Goal: Task Accomplishment & Management: Use online tool/utility

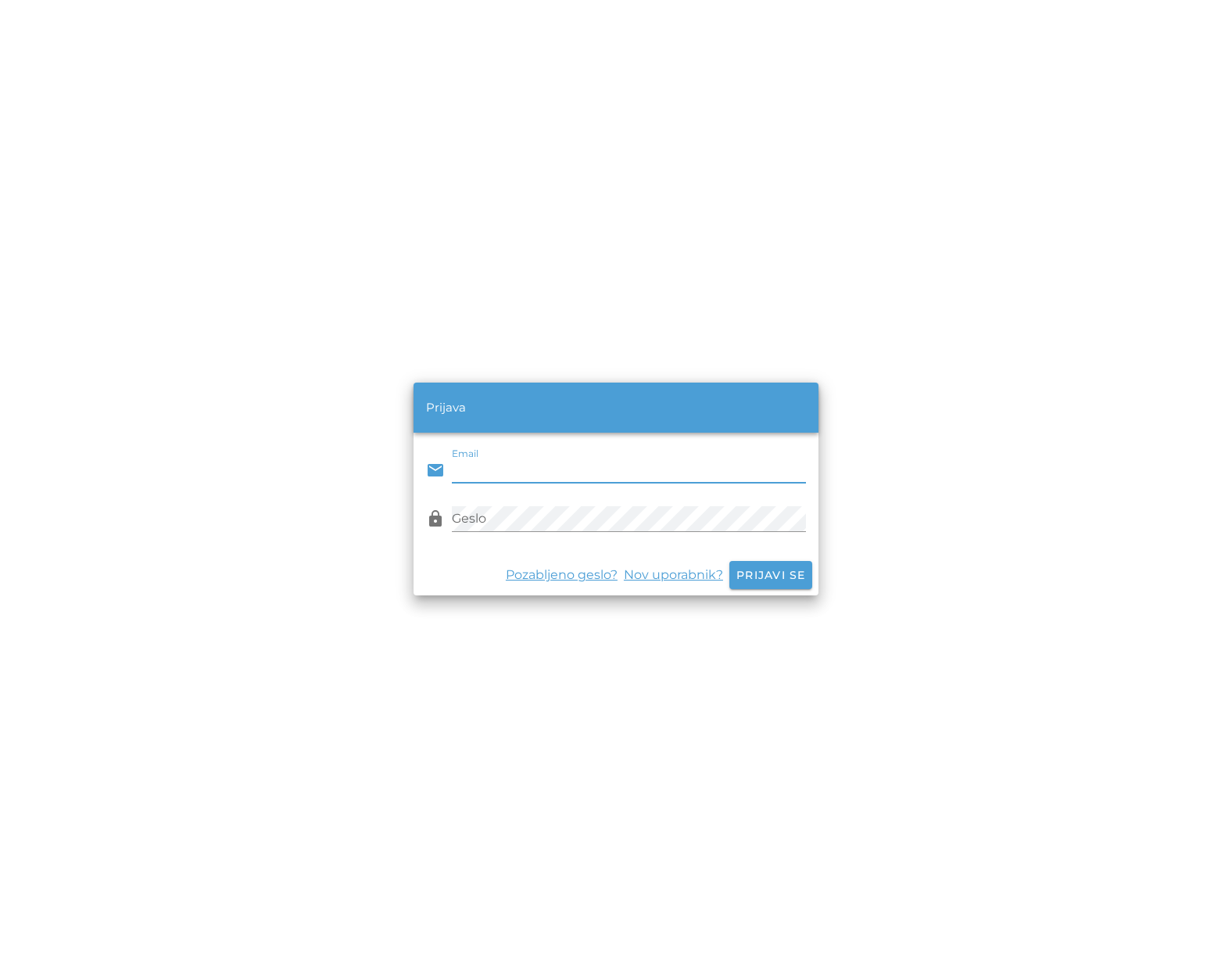
click at [577, 456] on div "email Email" at bounding box center [615, 471] width 379 height 45
drag, startPoint x: 565, startPoint y: 459, endPoint x: 556, endPoint y: 467, distance: 12.0
click at [559, 464] on input "Email" at bounding box center [629, 471] width 353 height 25
type input "[EMAIL_ADDRESS][DOMAIN_NAME]"
click at [770, 575] on button "Prijavi se" at bounding box center [771, 575] width 83 height 28
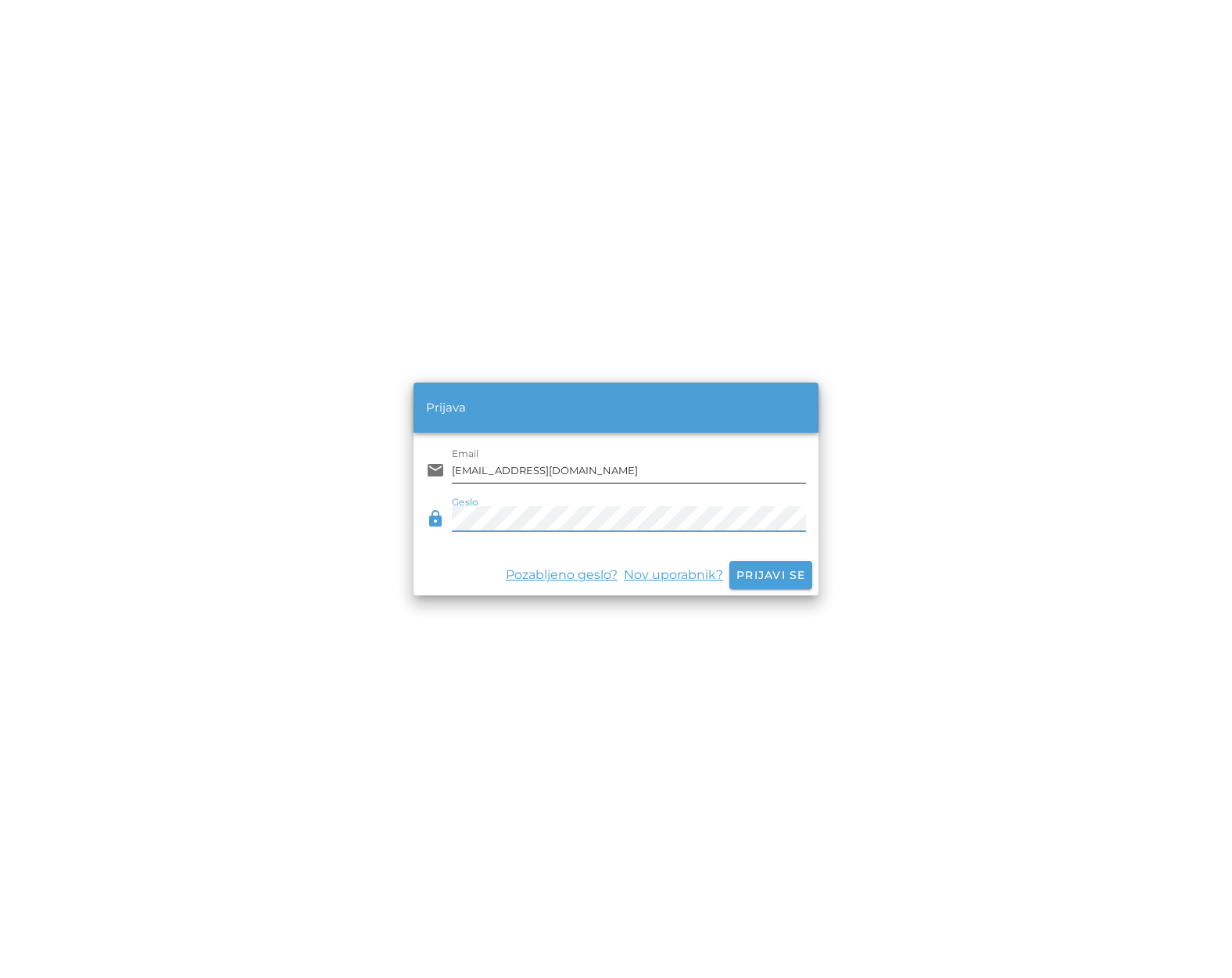
click at [770, 575] on button "Prijavi se" at bounding box center [771, 575] width 83 height 28
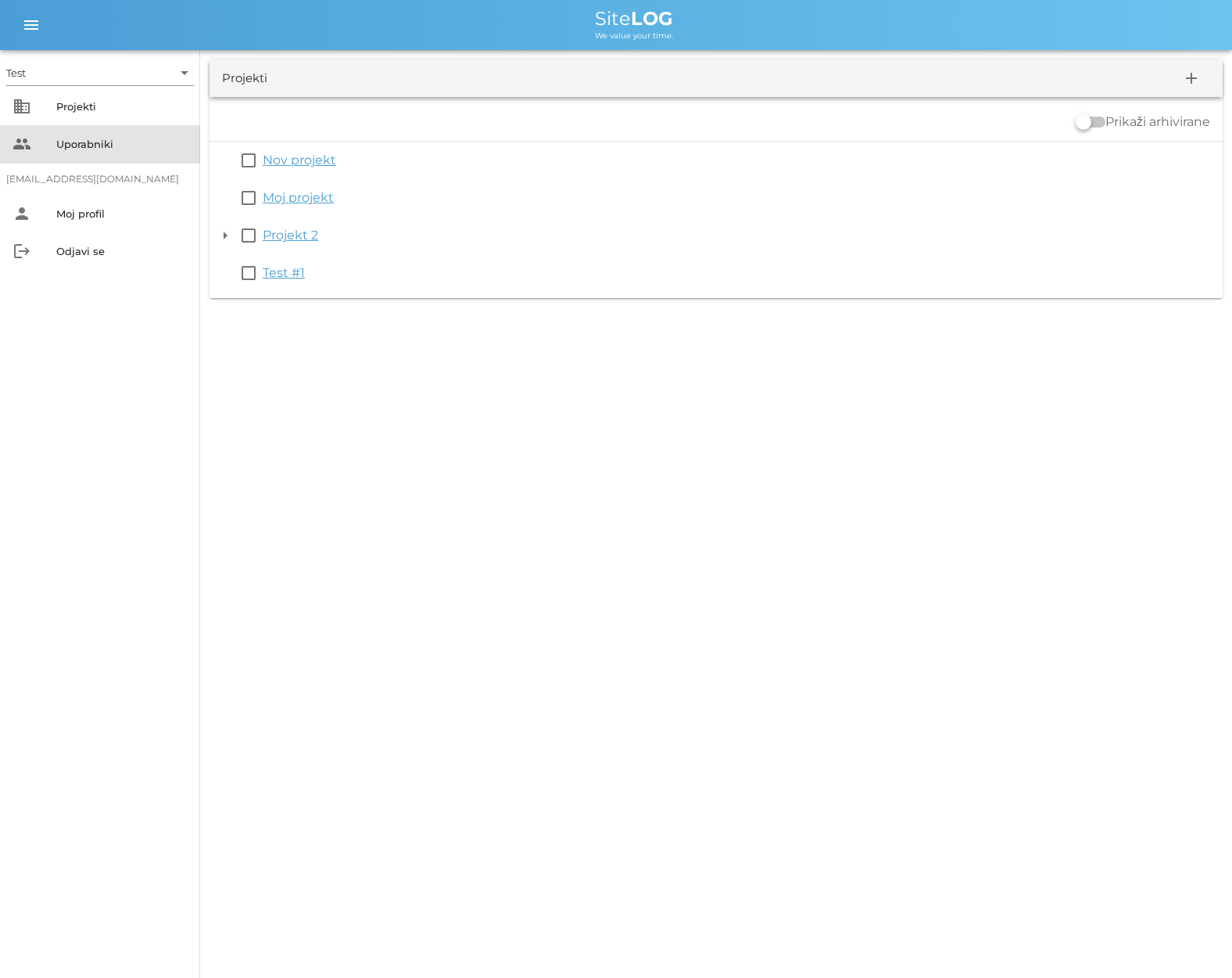
click at [88, 138] on div "Uporabniki" at bounding box center [121, 143] width 131 height 13
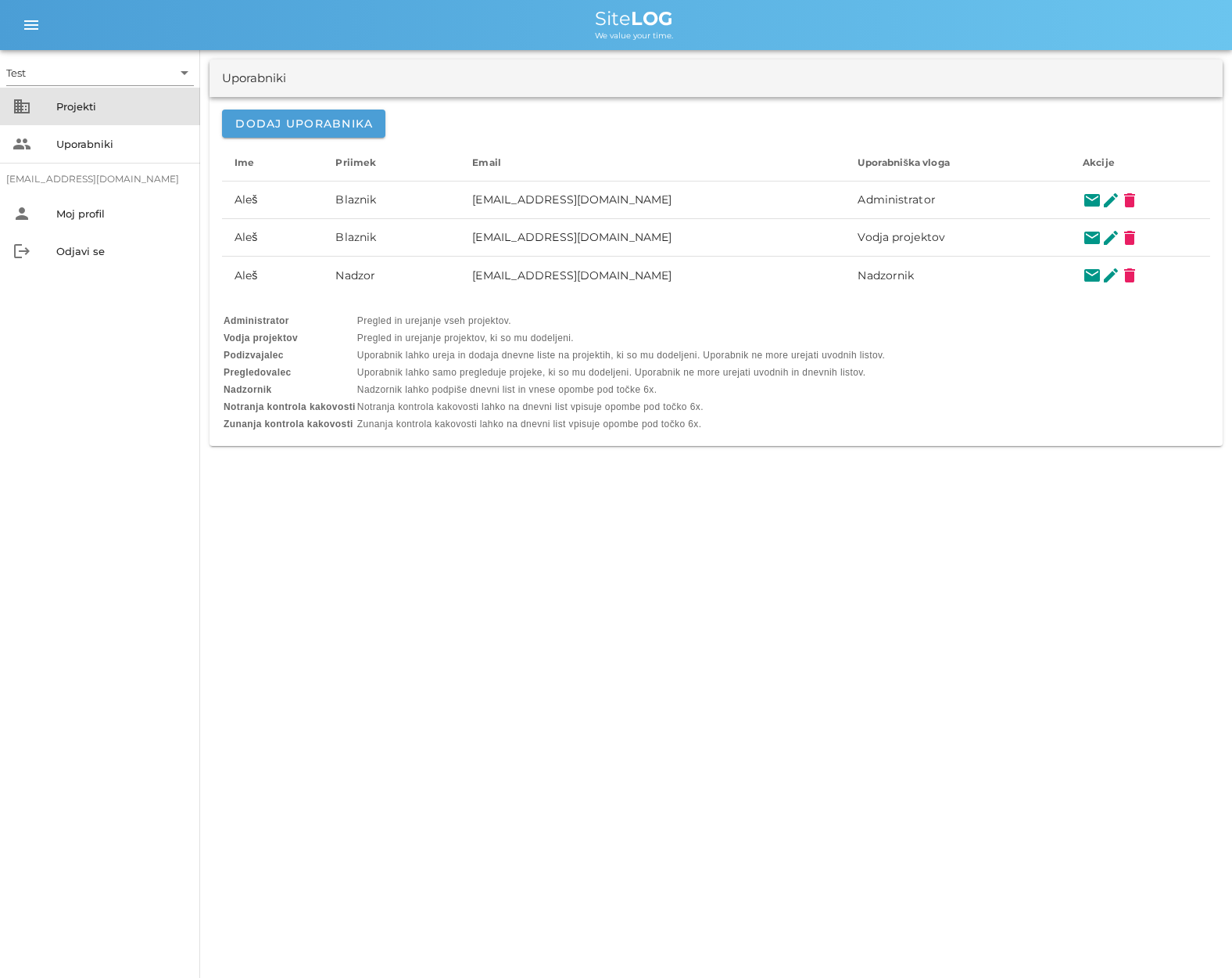
click at [96, 117] on div "Projekti" at bounding box center [121, 106] width 131 height 25
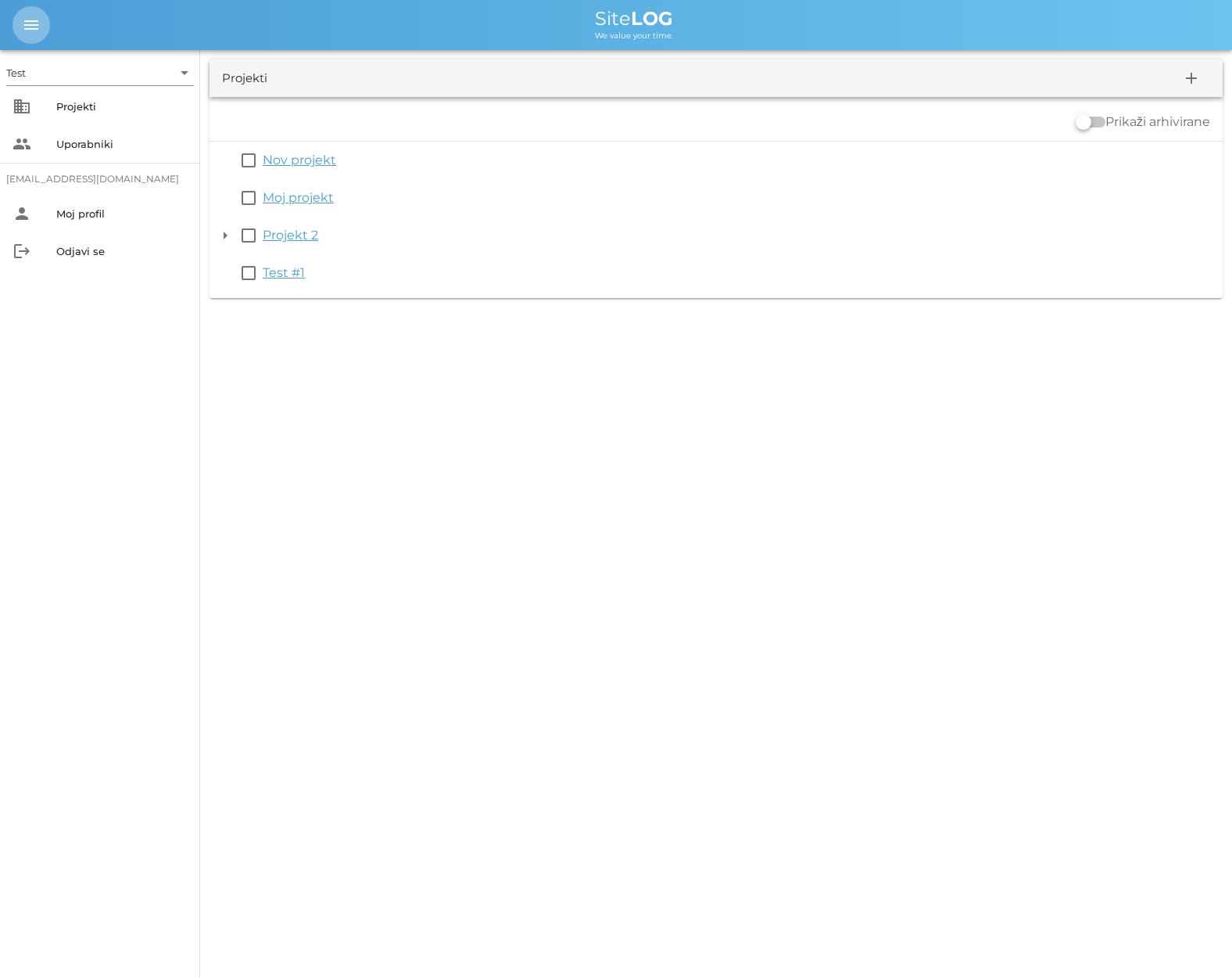
click at [40, 24] on icon "menu" at bounding box center [31, 25] width 18 height 18
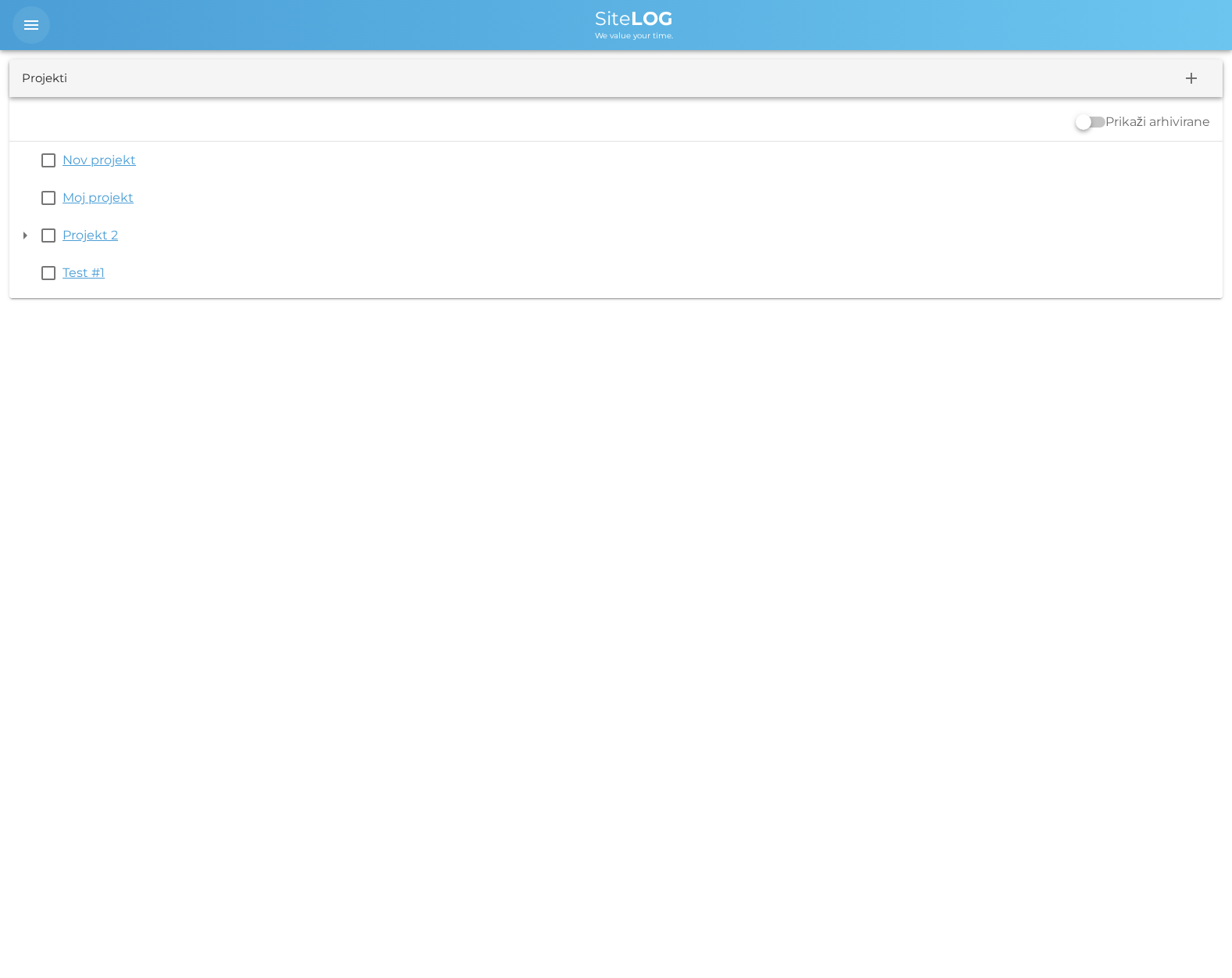
click at [40, 24] on icon "menu" at bounding box center [31, 25] width 18 height 18
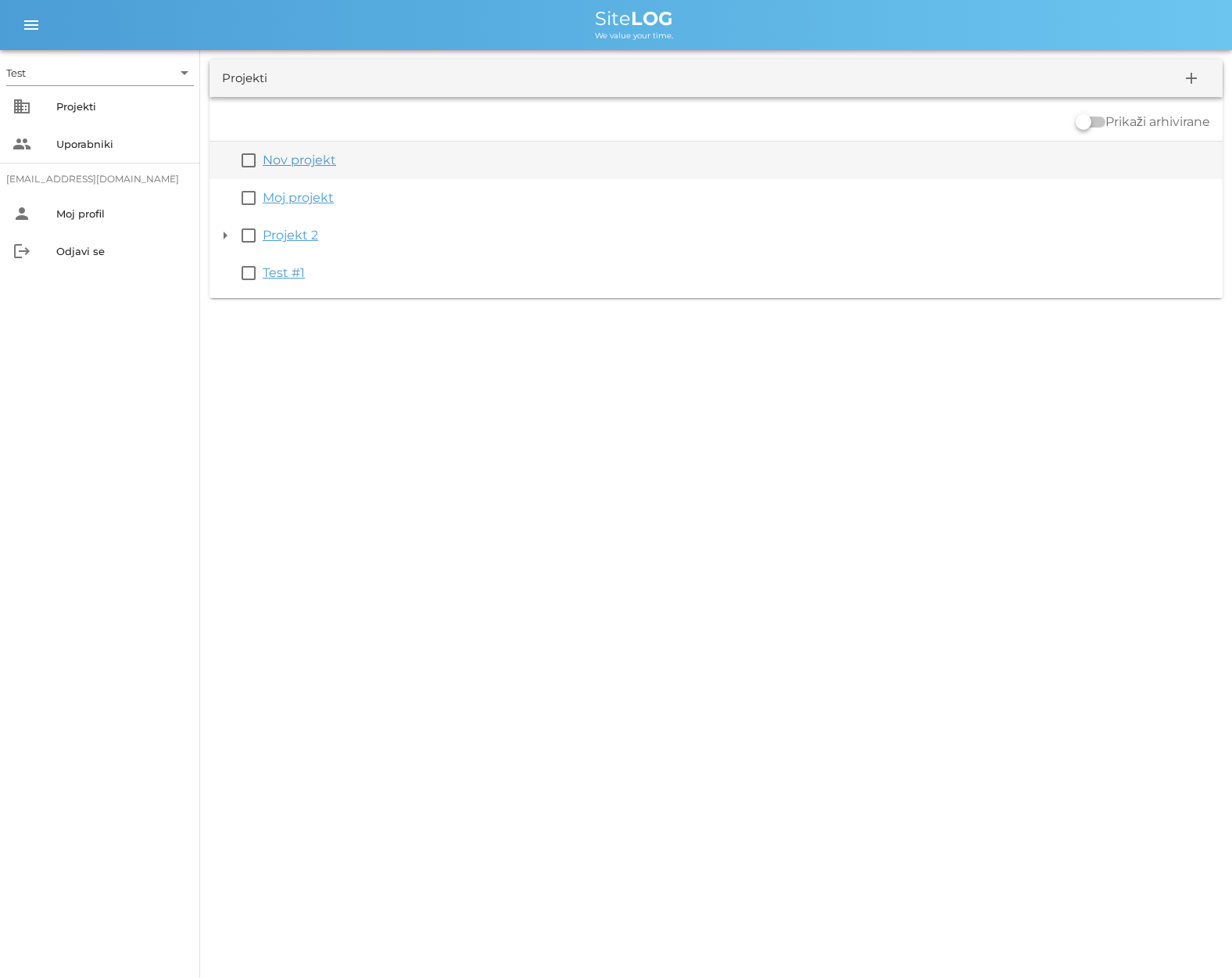
click at [280, 162] on link "Nov projekt" at bounding box center [300, 160] width 74 height 15
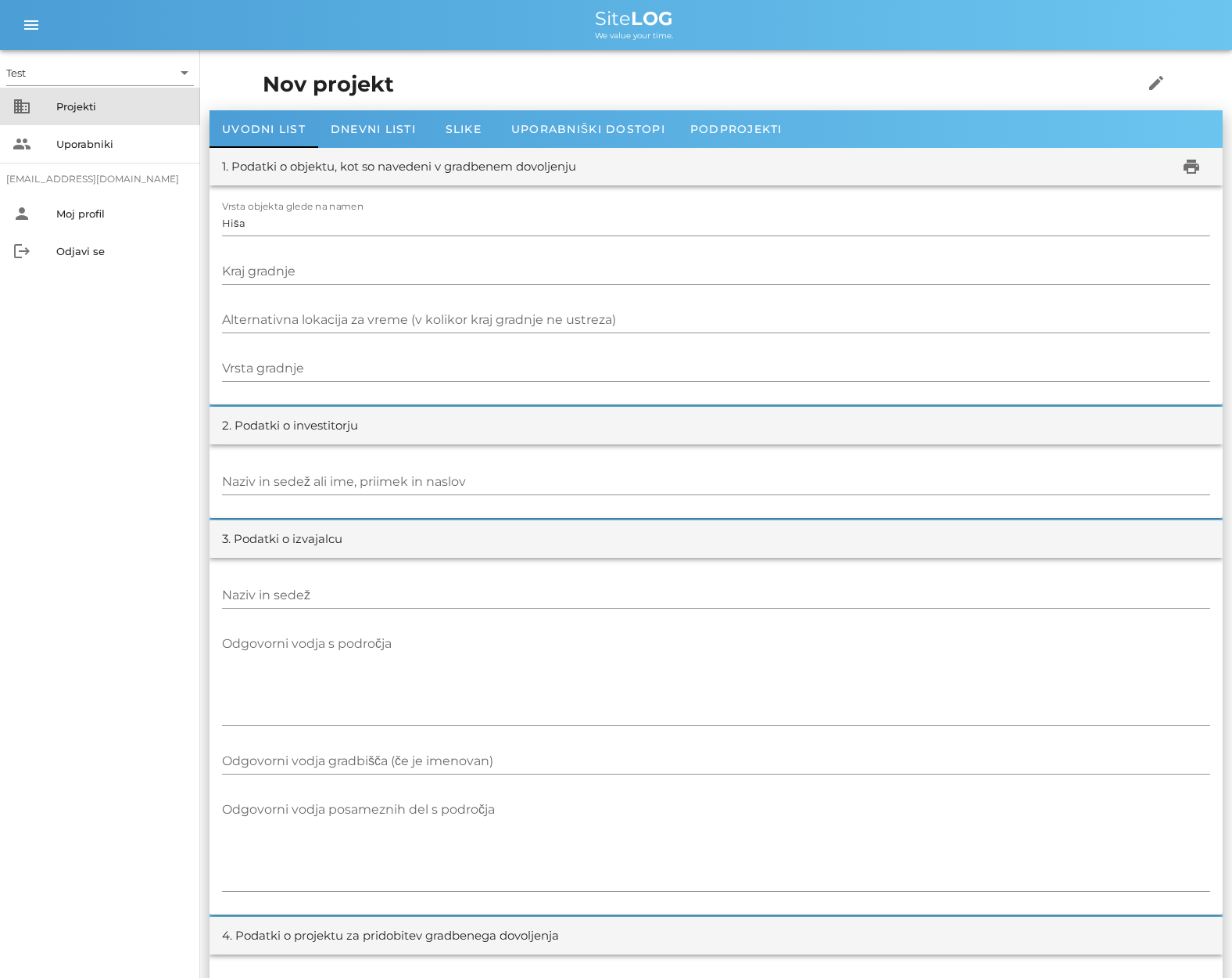
click at [69, 108] on div "Projekti" at bounding box center [121, 106] width 131 height 13
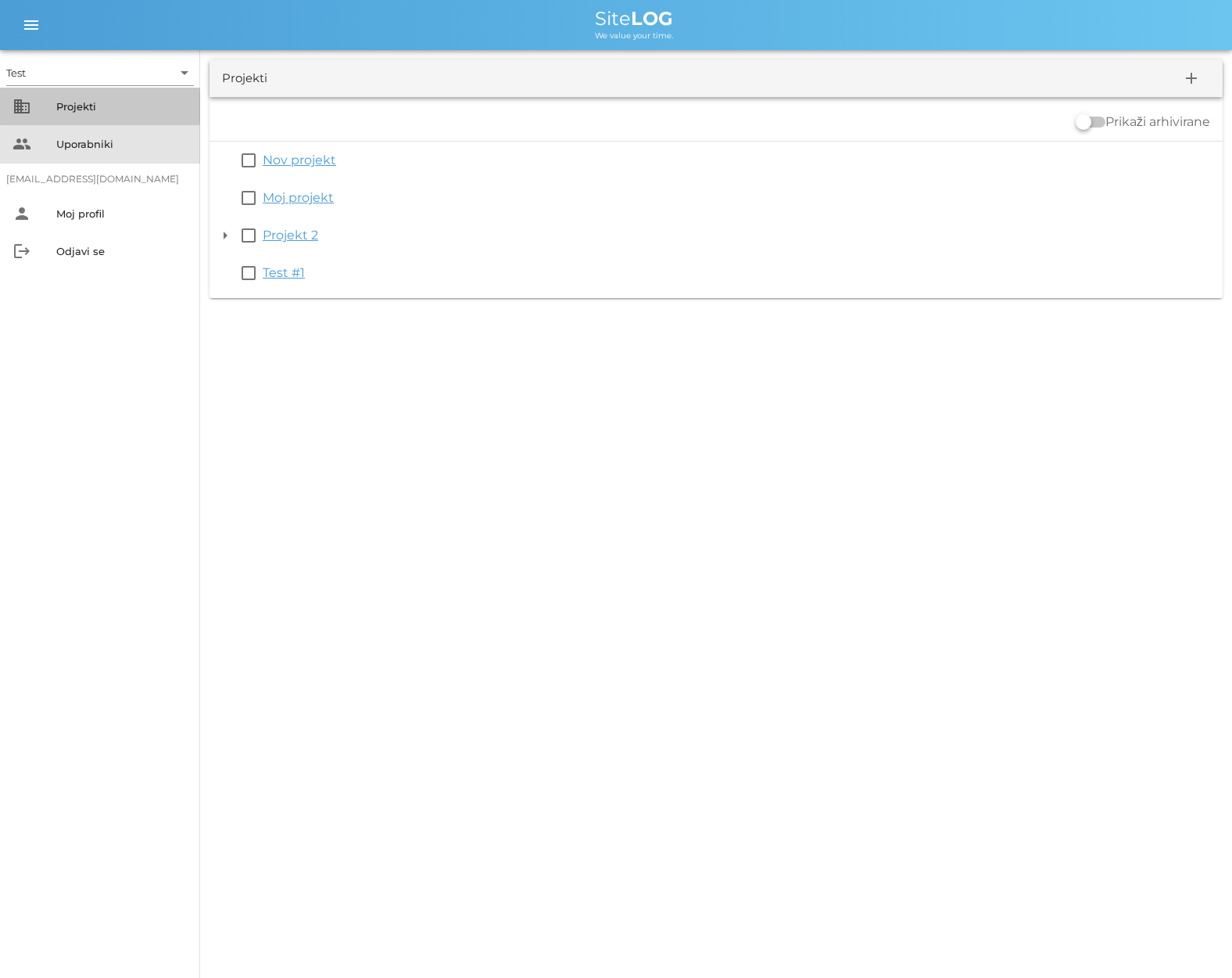
click at [74, 142] on div "Uporabniki" at bounding box center [121, 143] width 131 height 13
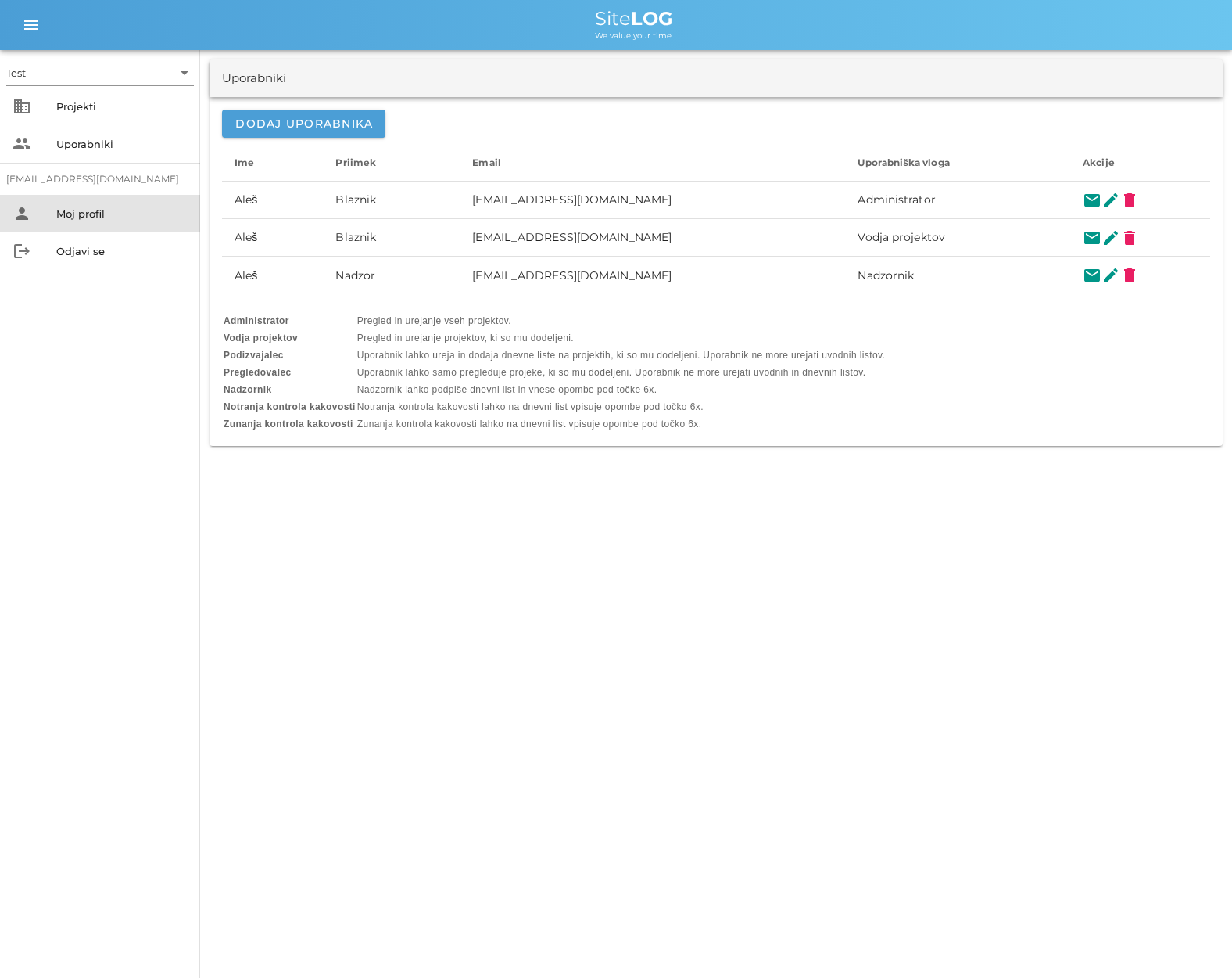
click at [117, 206] on div "Moj profil" at bounding box center [121, 214] width 131 height 25
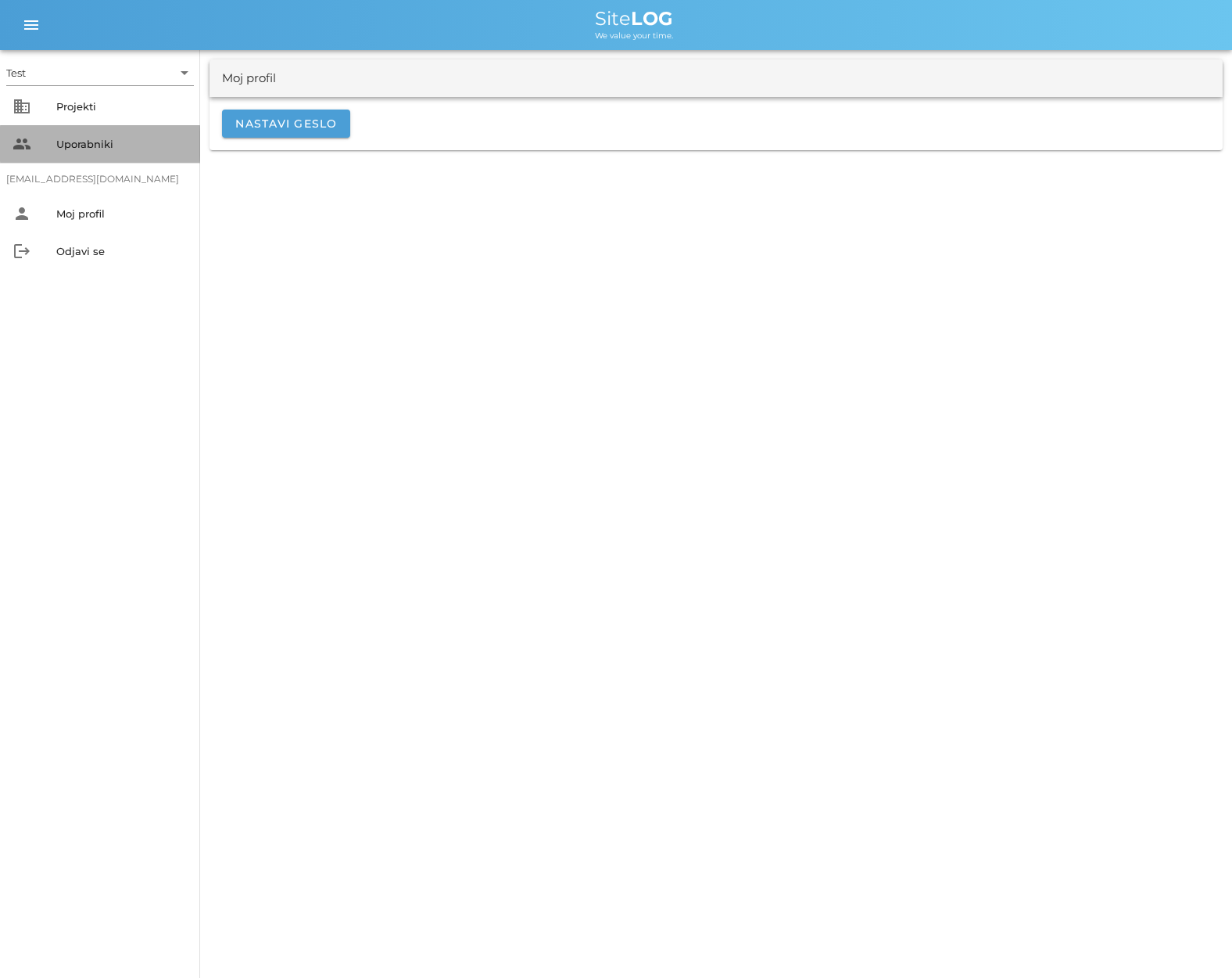
click at [146, 149] on div "Uporabniki" at bounding box center [121, 143] width 131 height 13
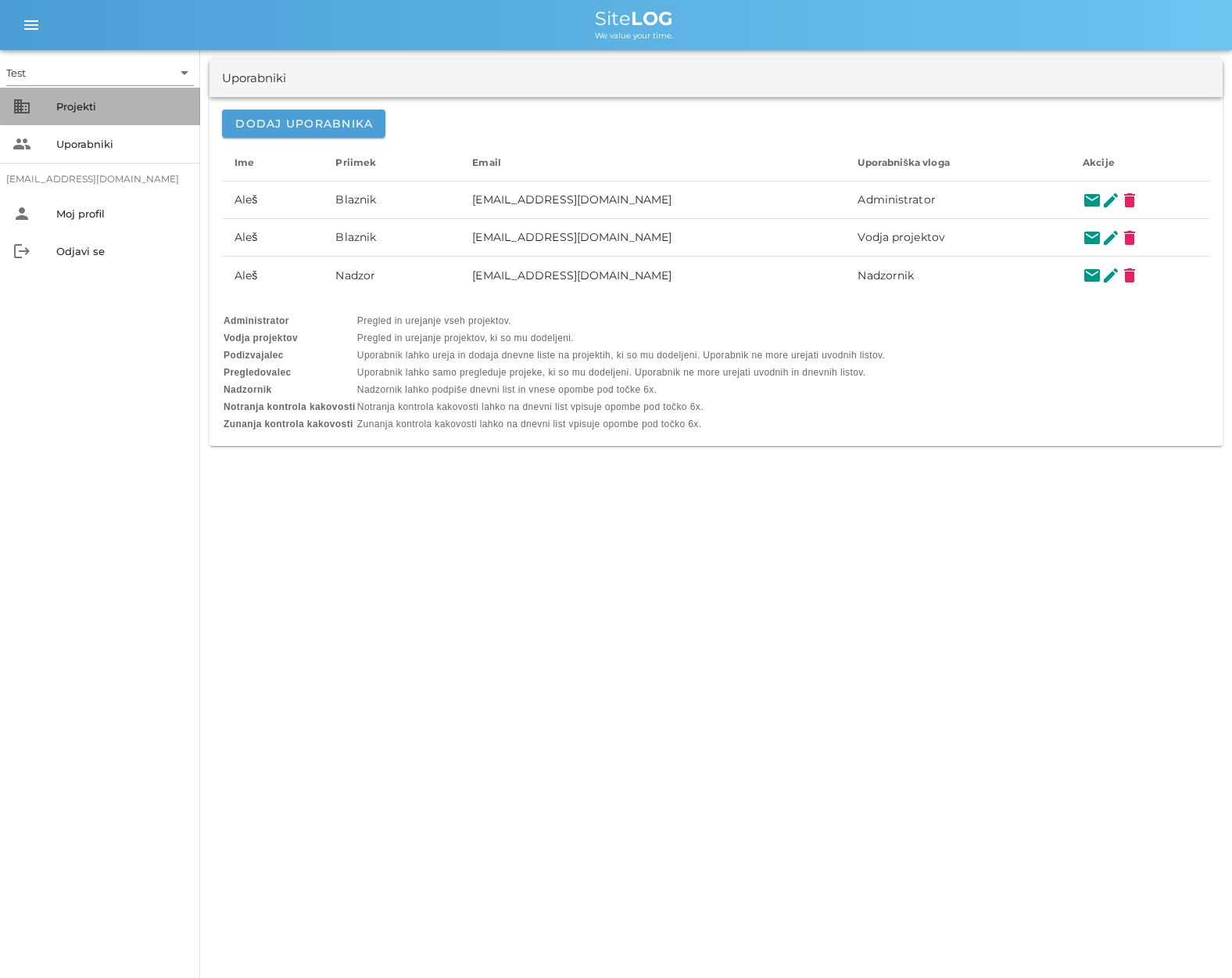
click at [136, 121] on div "business Projekti" at bounding box center [100, 106] width 200 height 38
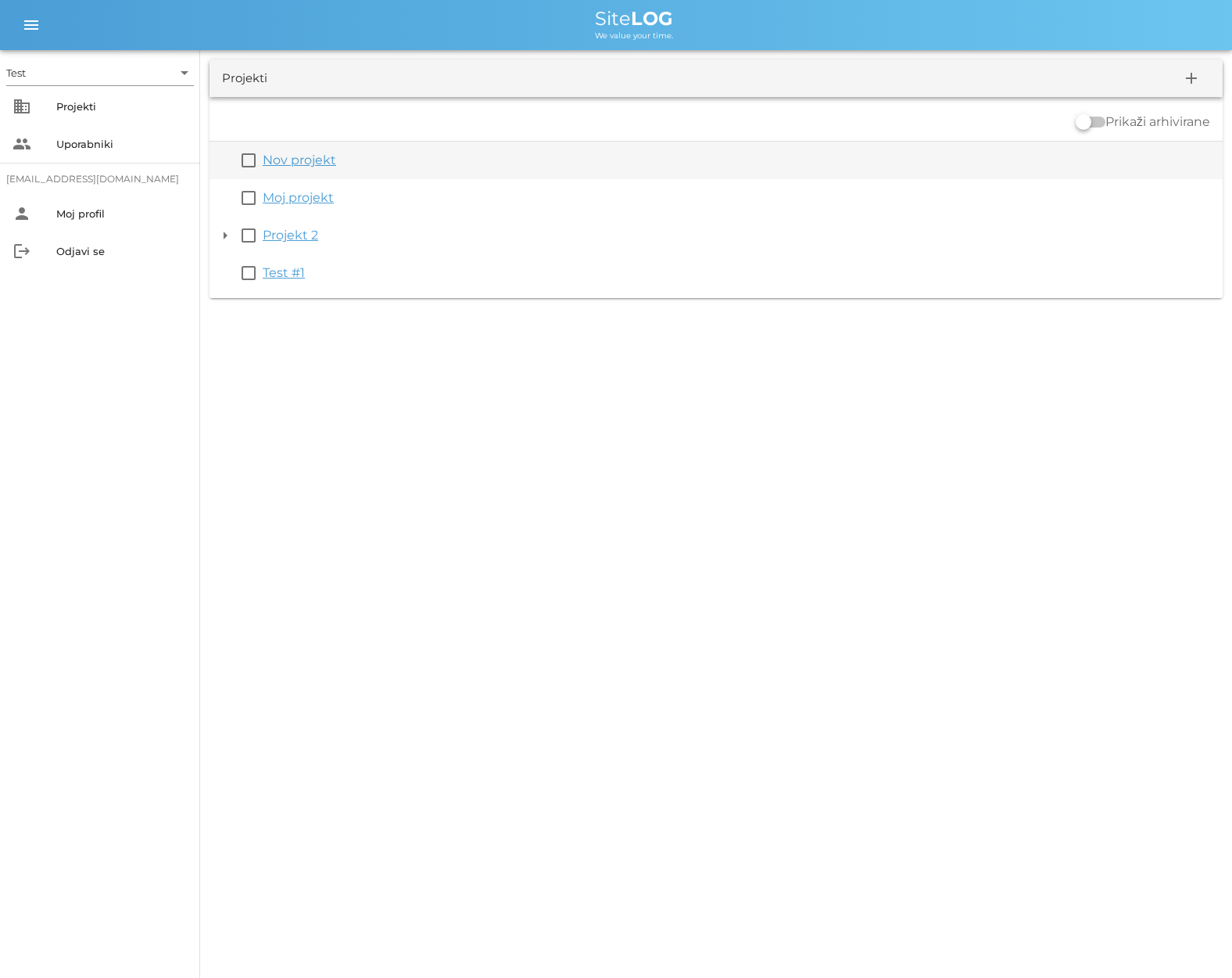
click at [306, 167] on link "Nov projekt" at bounding box center [300, 160] width 74 height 15
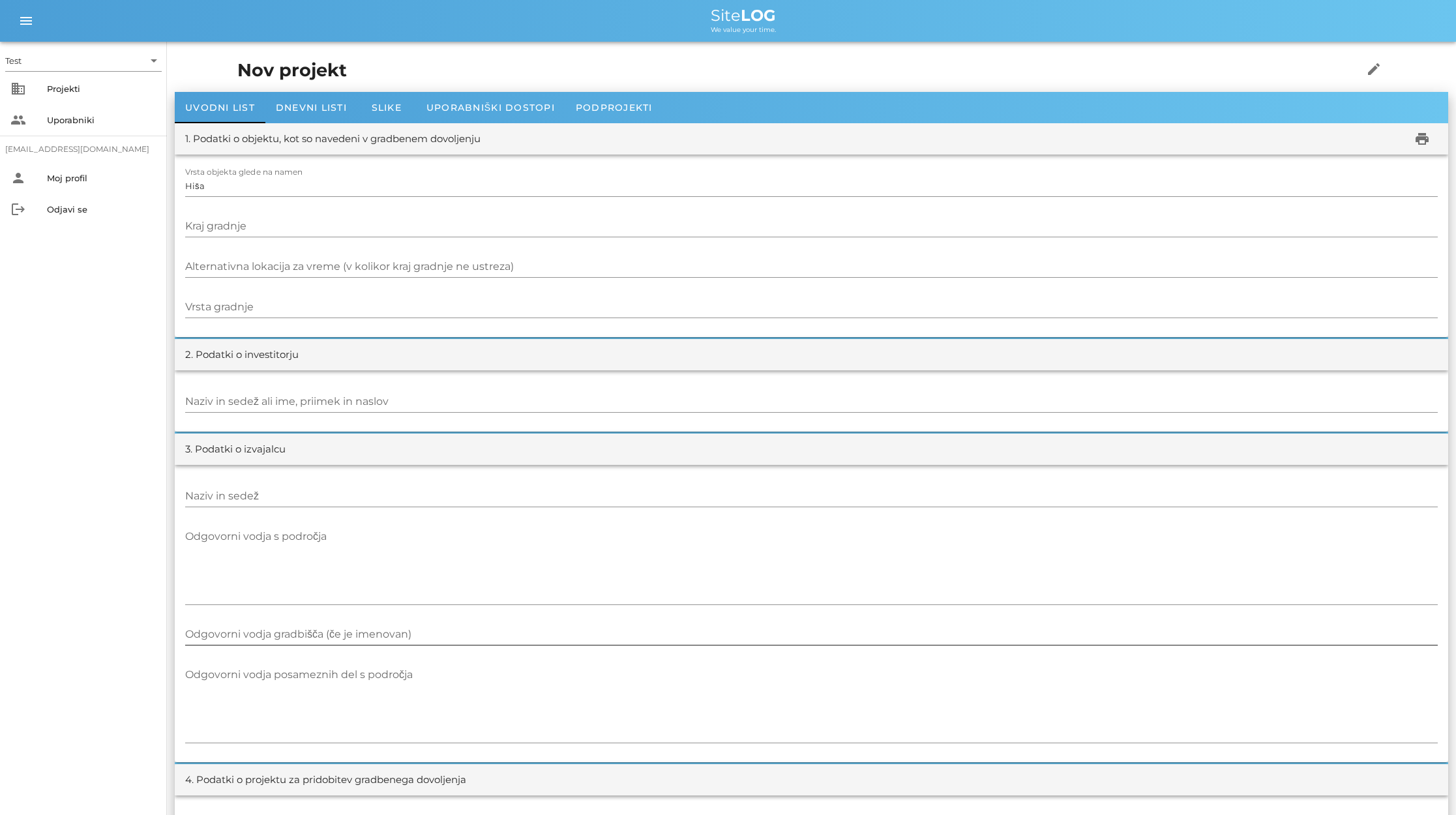
scroll to position [17, 0]
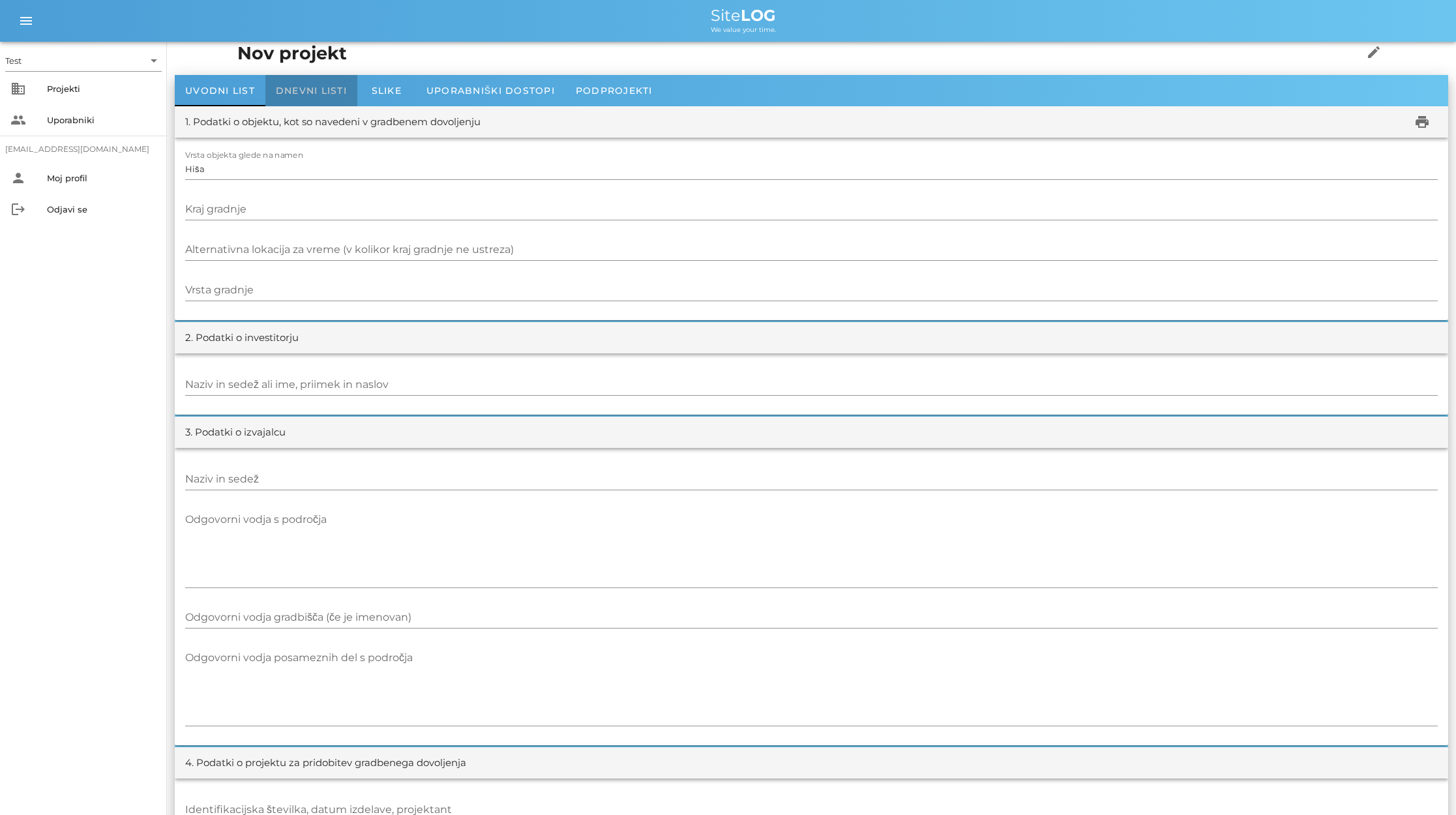
click at [316, 86] on span "Dnevni listi" at bounding box center [311, 90] width 71 height 12
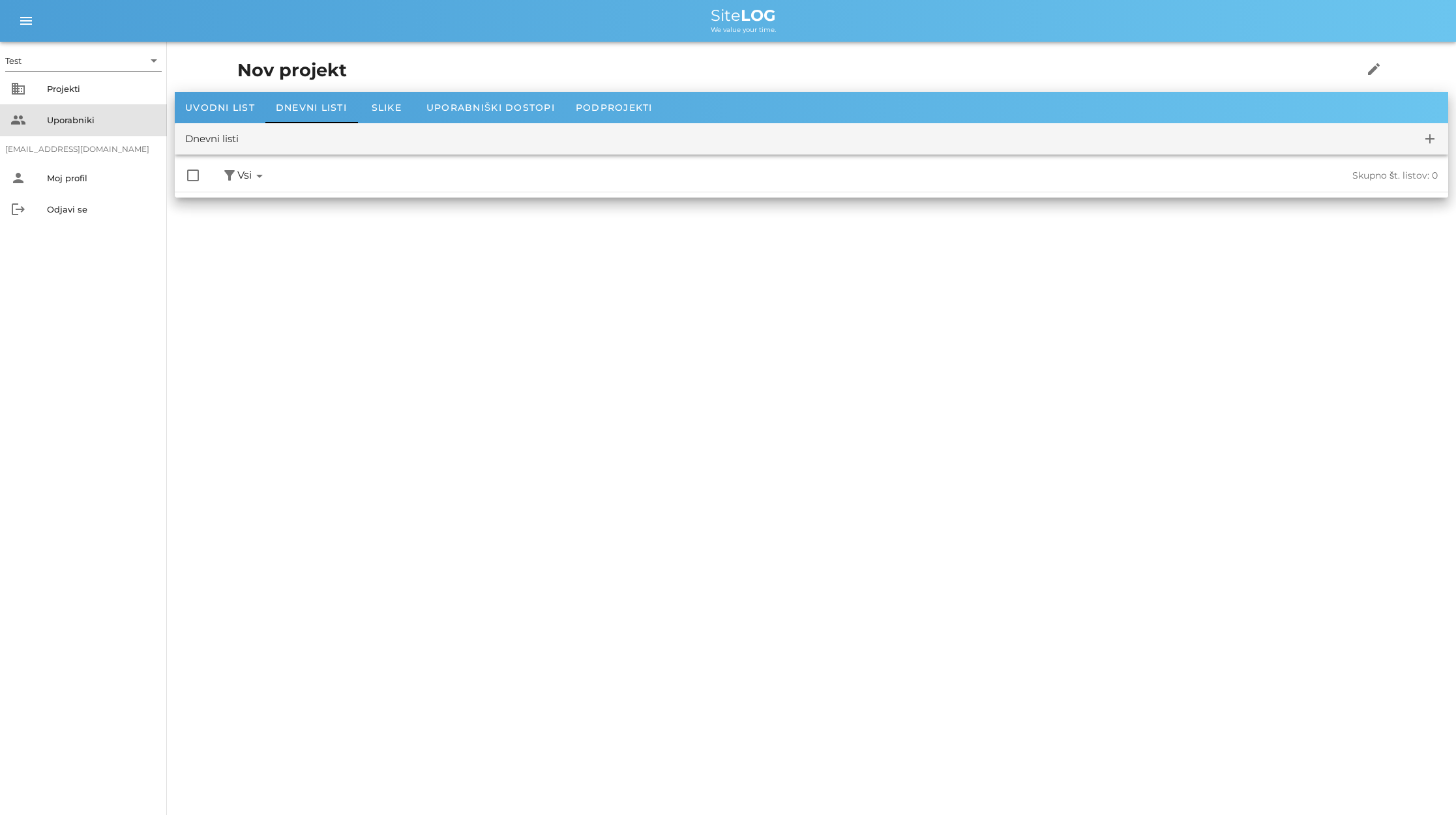
click at [98, 120] on div "Uporabniki" at bounding box center [101, 119] width 110 height 10
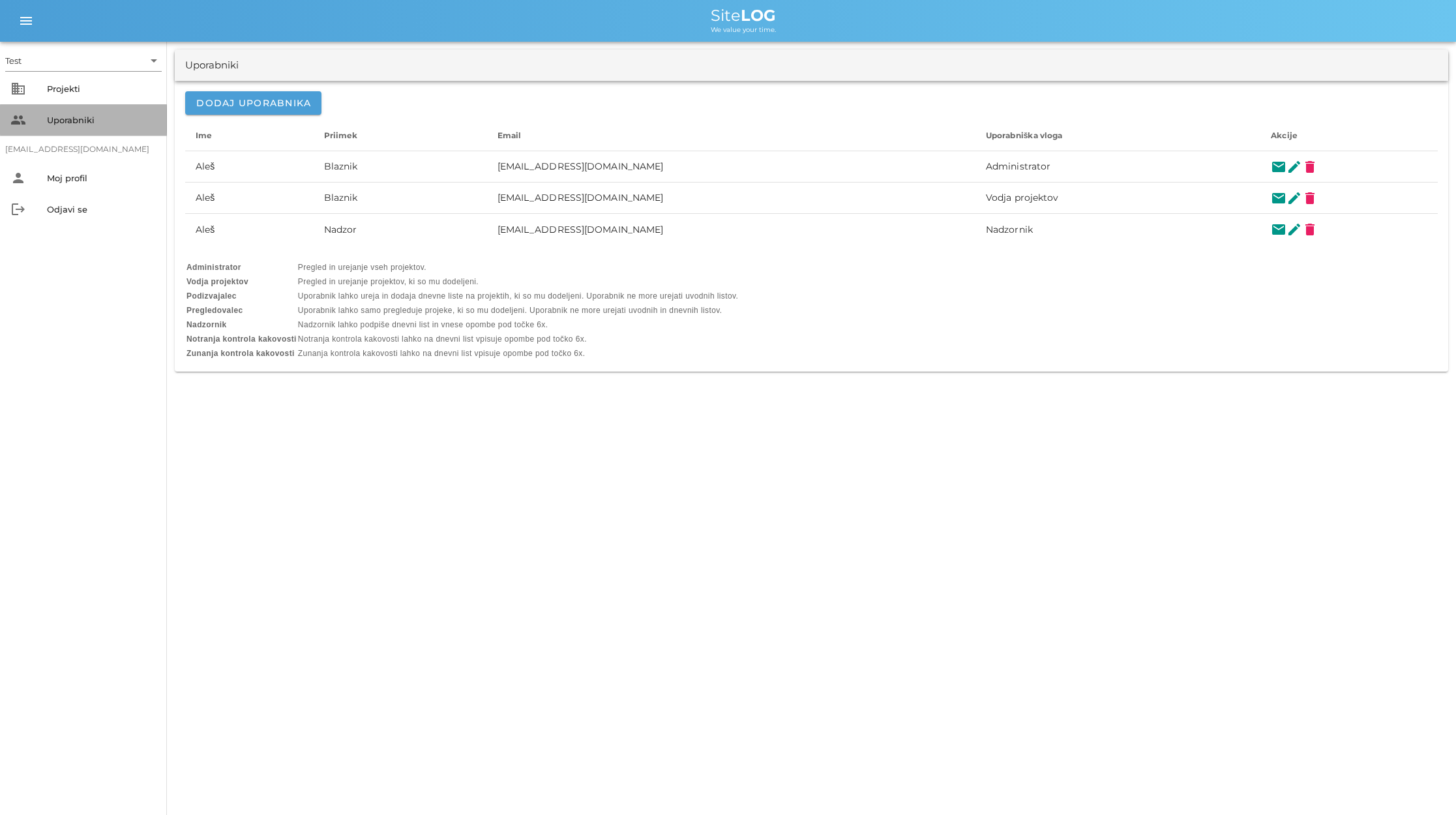
click at [64, 110] on div "Uporabniki" at bounding box center [101, 120] width 110 height 21
click at [127, 108] on div "people Uporabniki" at bounding box center [83, 119] width 167 height 31
click at [131, 91] on div "Projekti" at bounding box center [101, 89] width 110 height 10
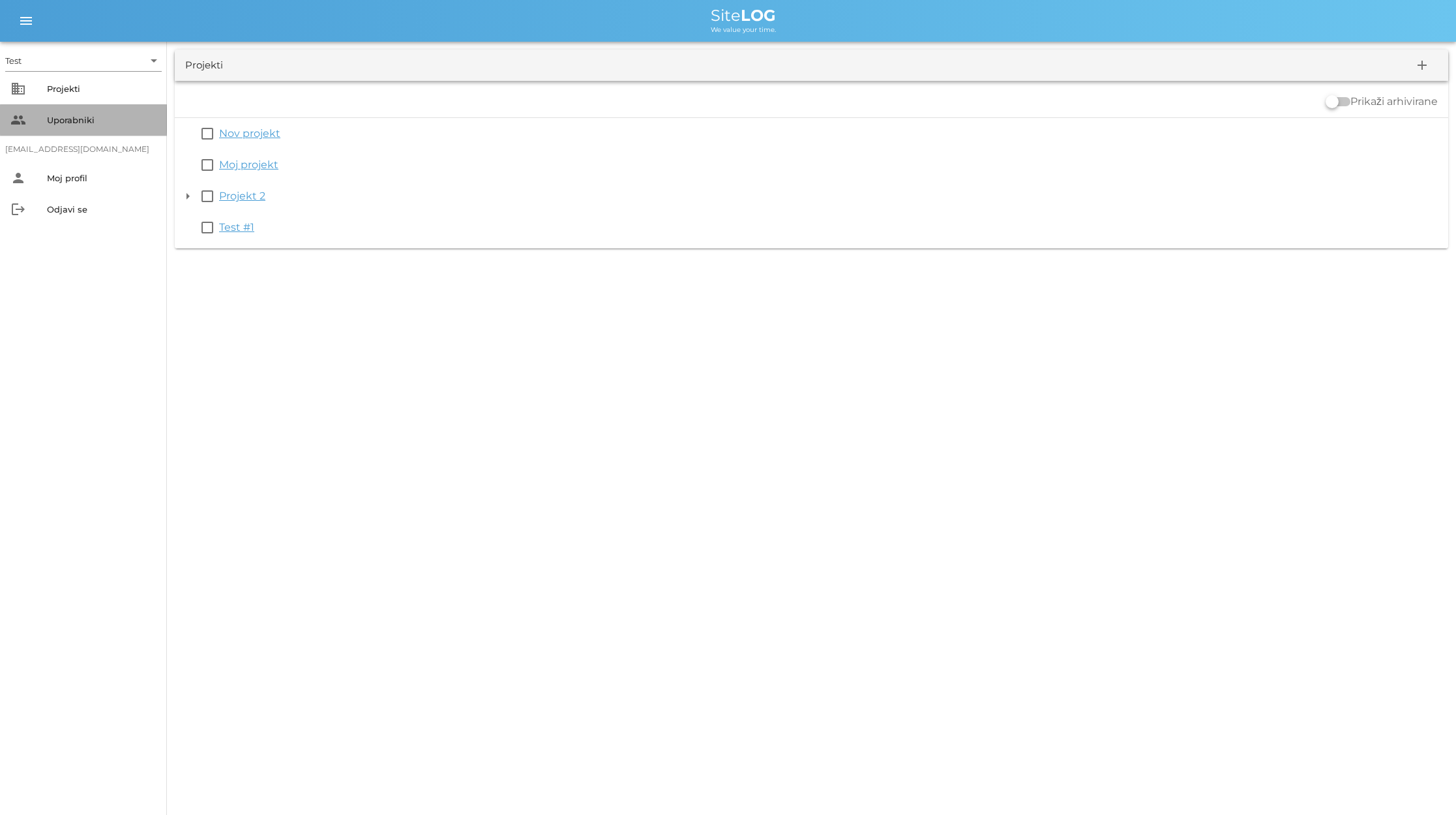
scroll to position [1, 0]
click at [124, 110] on div "Uporabniki" at bounding box center [101, 120] width 110 height 21
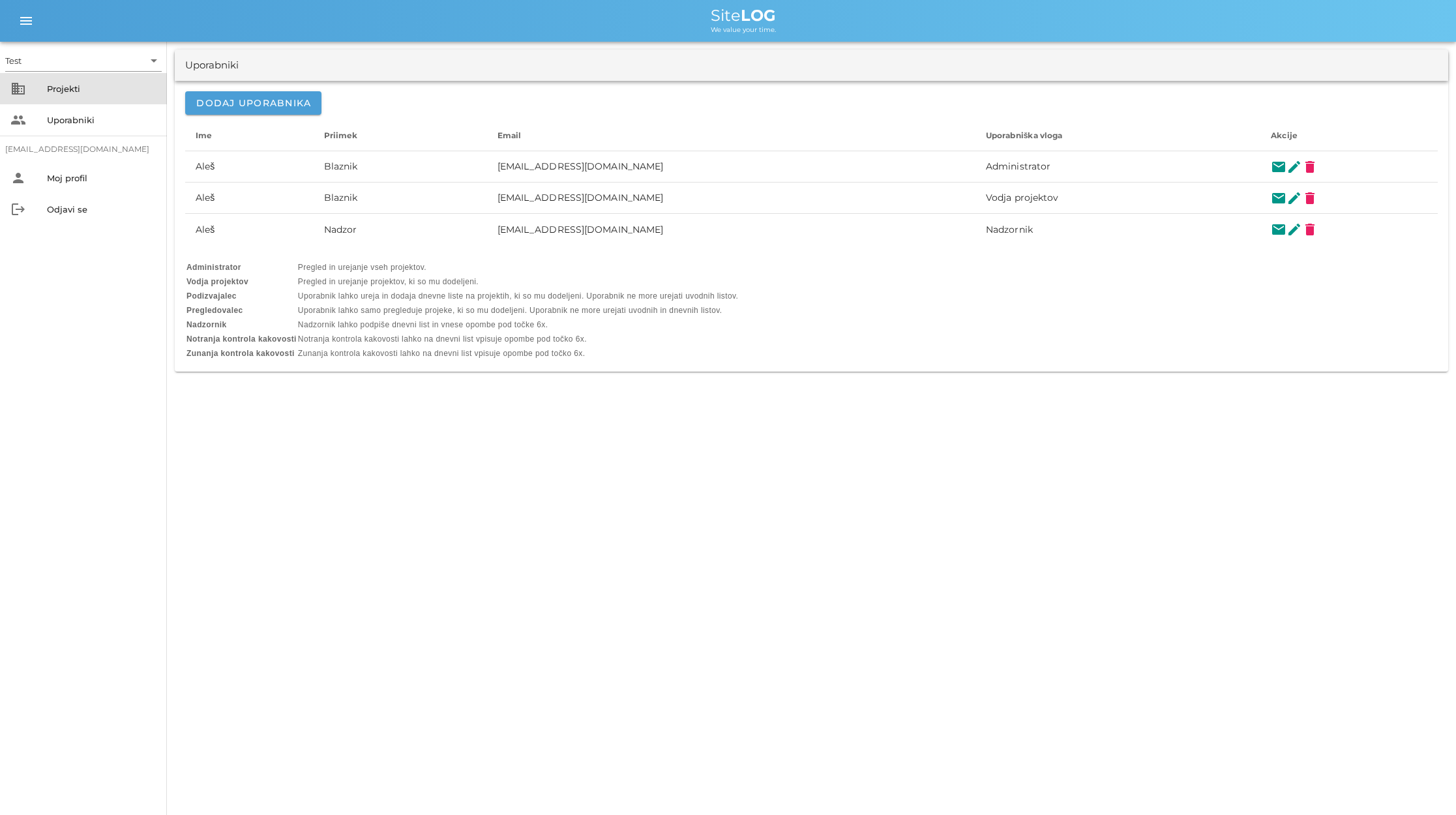
click at [83, 88] on div "Projekti" at bounding box center [101, 89] width 110 height 10
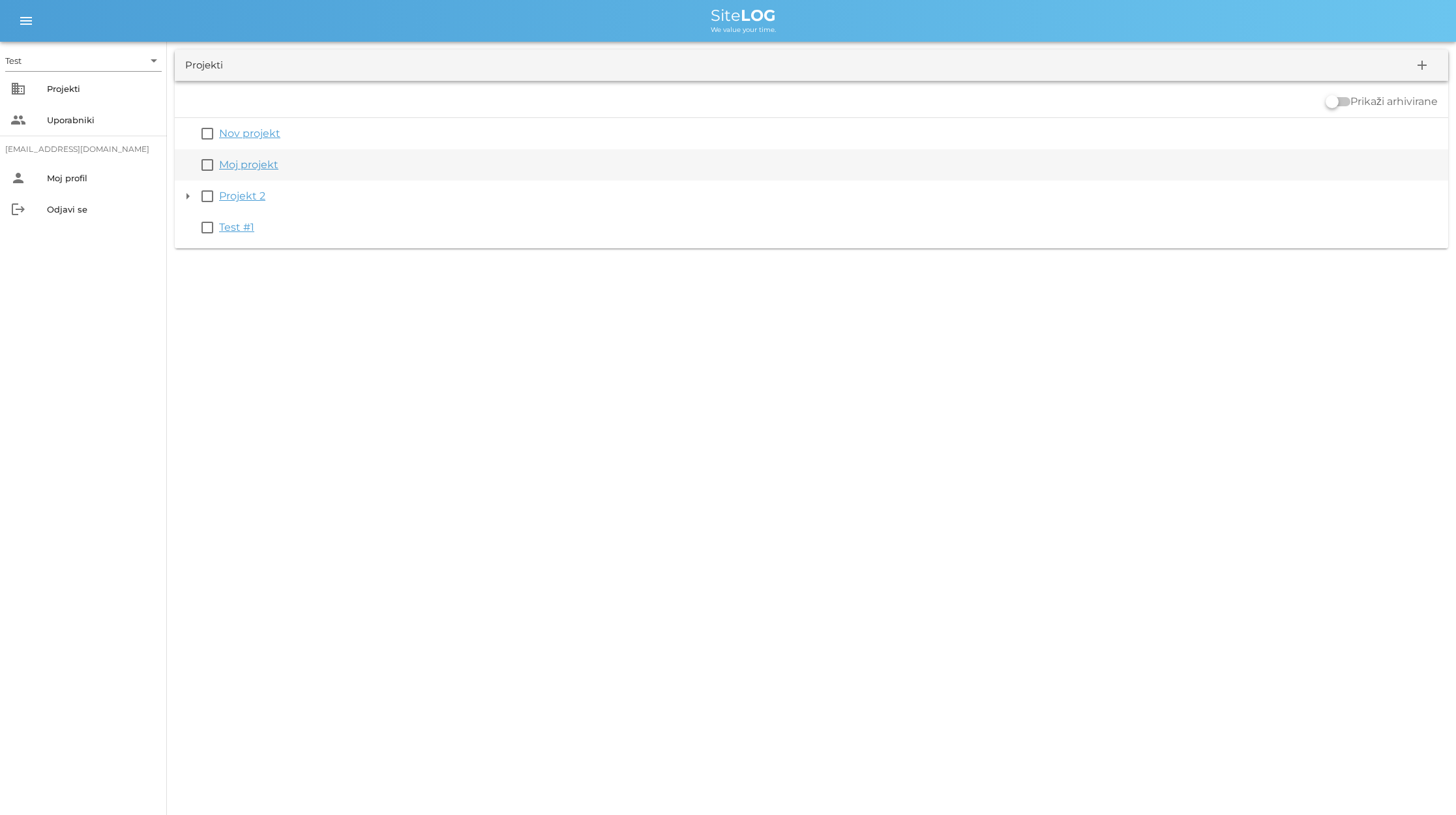
click at [246, 160] on link "Moj projekt" at bounding box center [248, 165] width 59 height 13
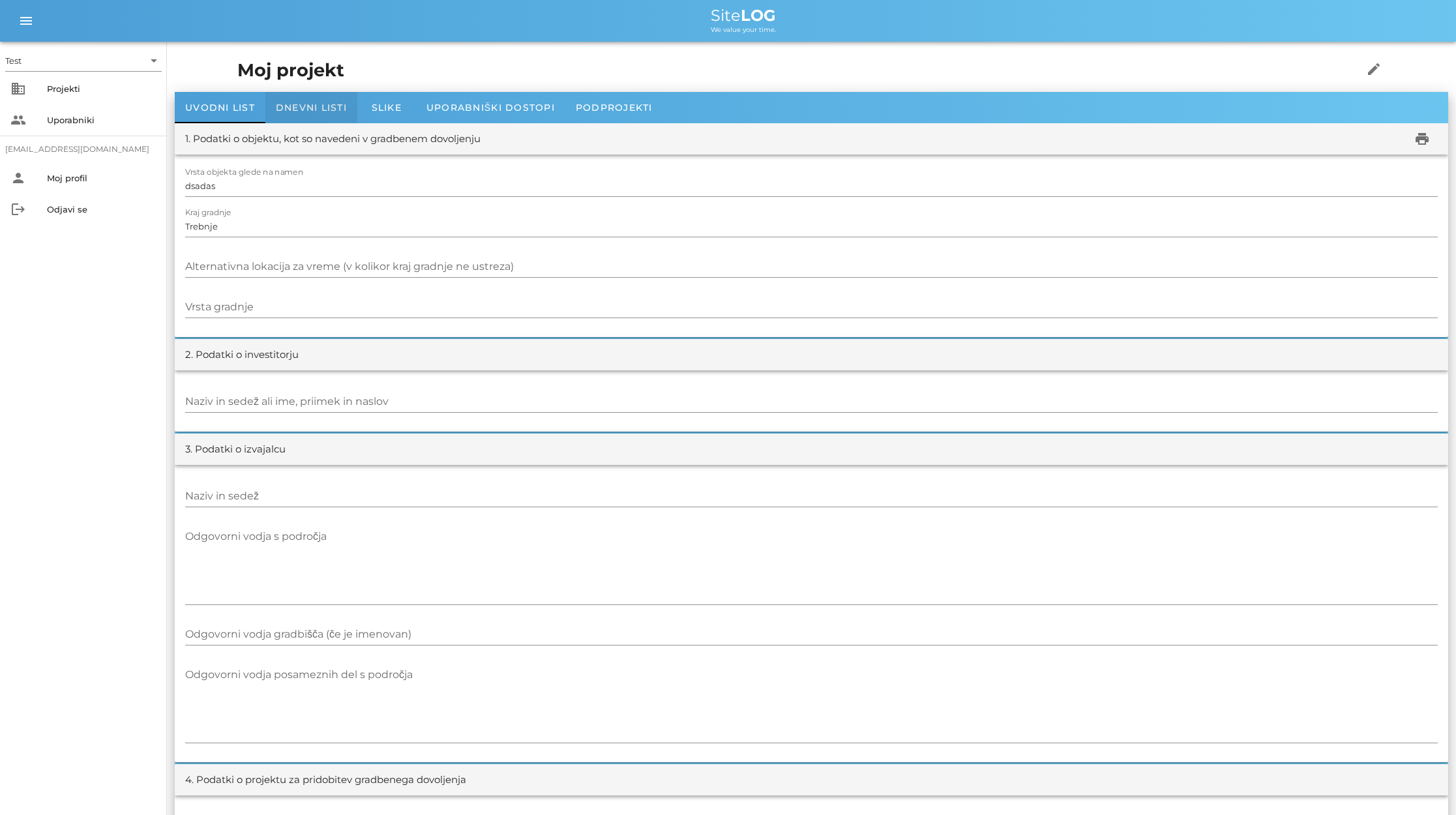
click at [341, 113] on div "Dnevni listi" at bounding box center [311, 107] width 92 height 31
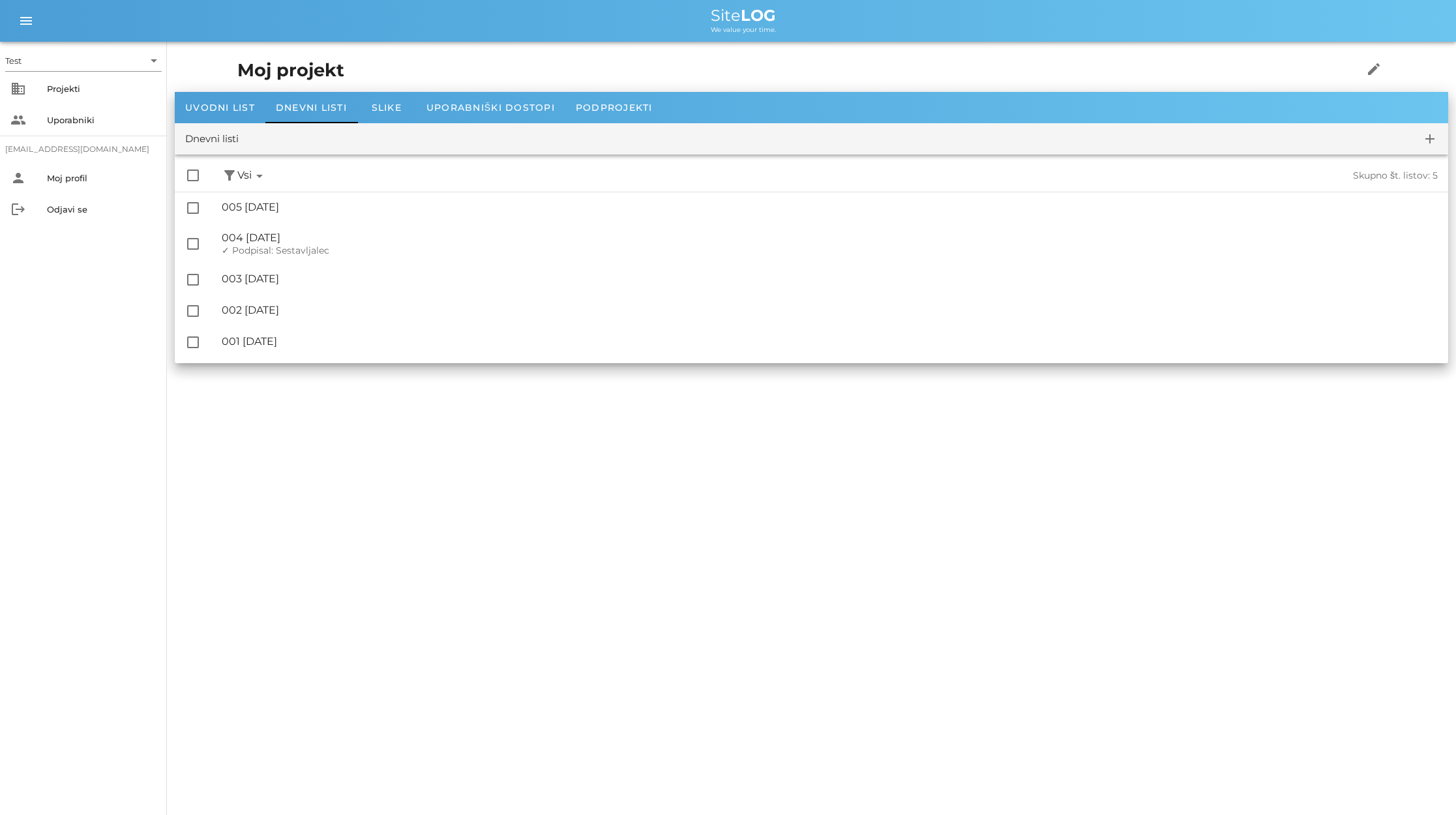
click at [1027, 144] on div "Dnevni listi add" at bounding box center [811, 139] width 1274 height 31
click at [1027, 144] on icon "add" at bounding box center [1430, 139] width 15 height 15
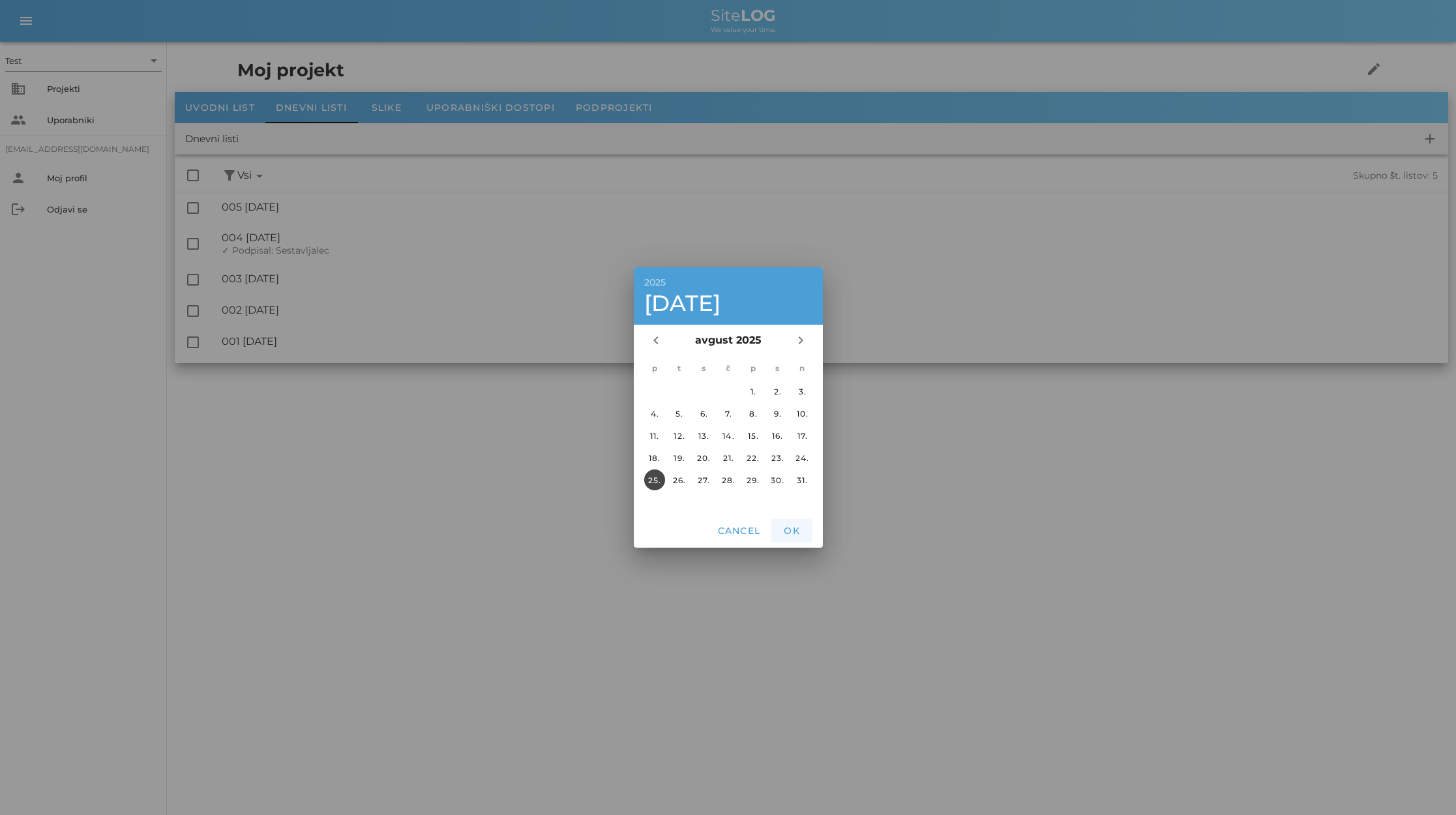
click at [798, 531] on span "OK" at bounding box center [792, 530] width 31 height 12
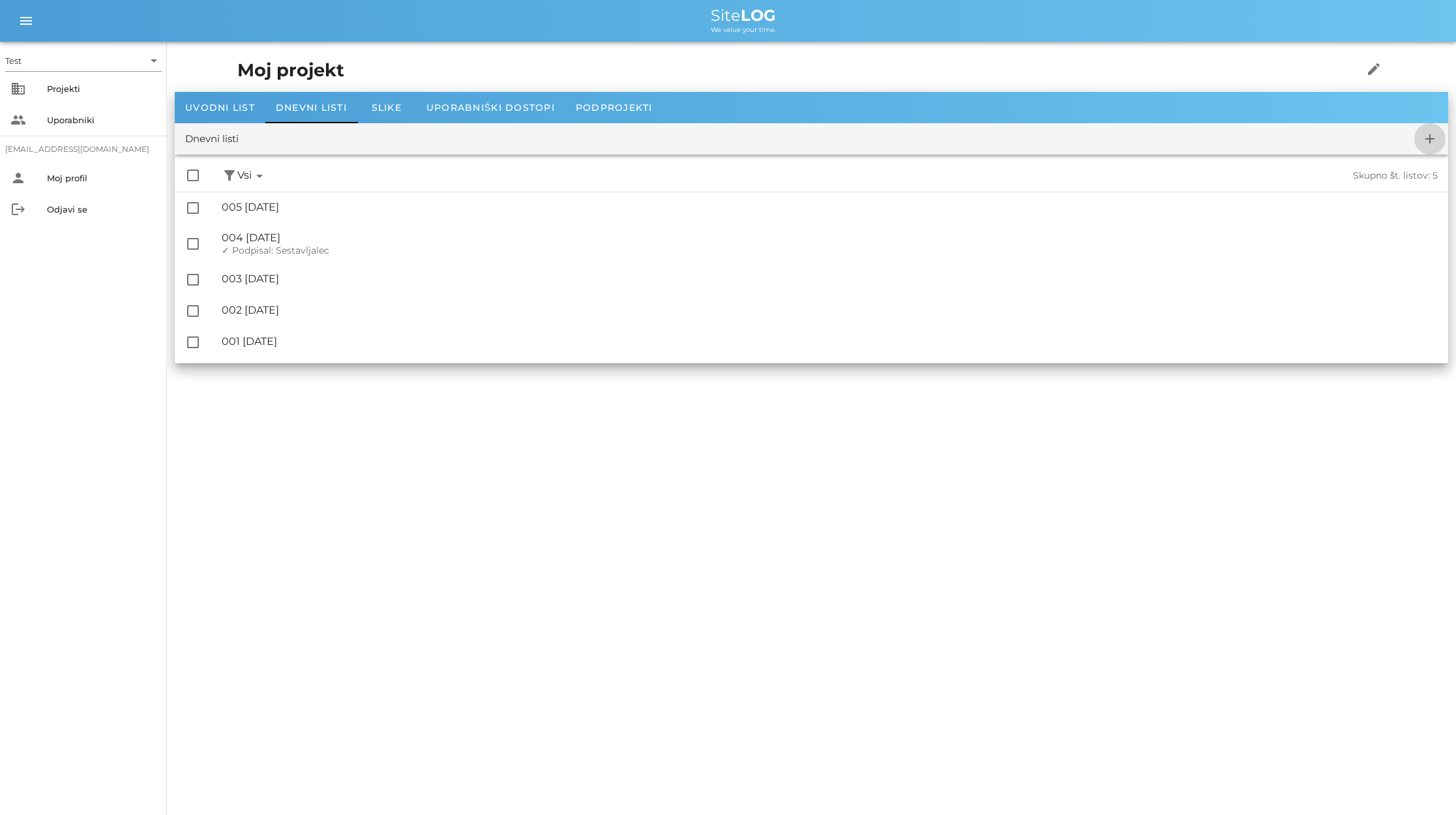
checkbox input "false"
